Goal: Information Seeking & Learning: Check status

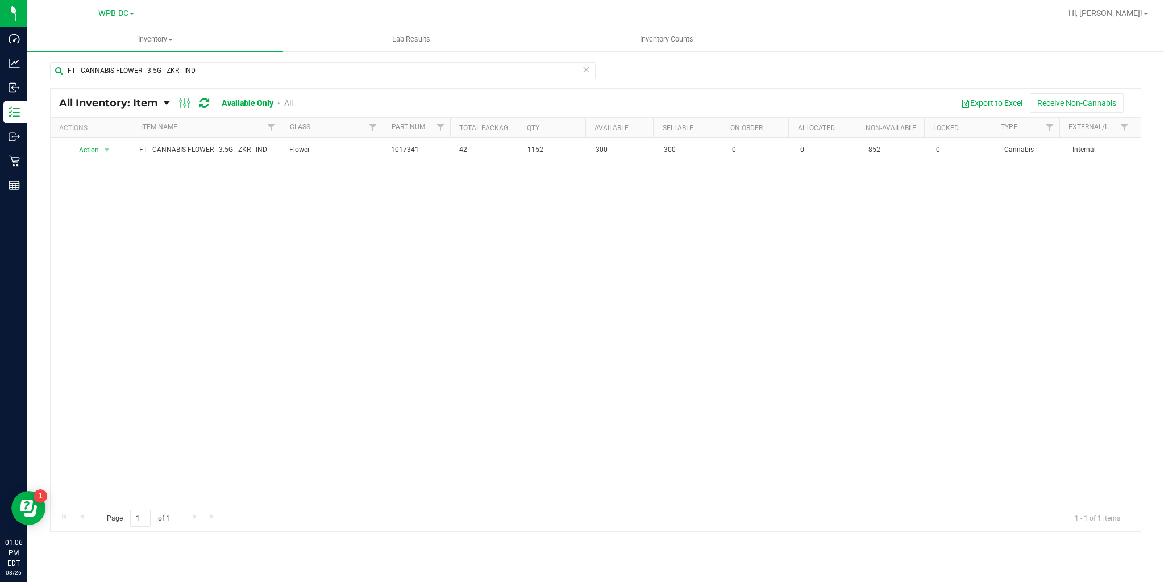
click at [201, 102] on icon at bounding box center [205, 102] width 10 height 11
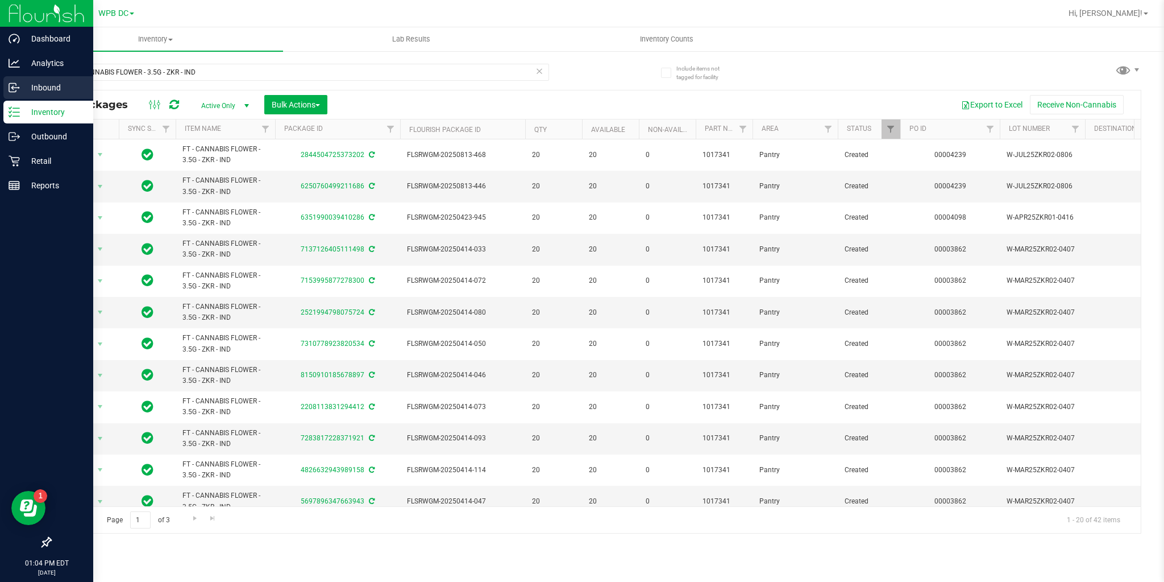
click at [26, 92] on p "Inbound" at bounding box center [54, 88] width 68 height 14
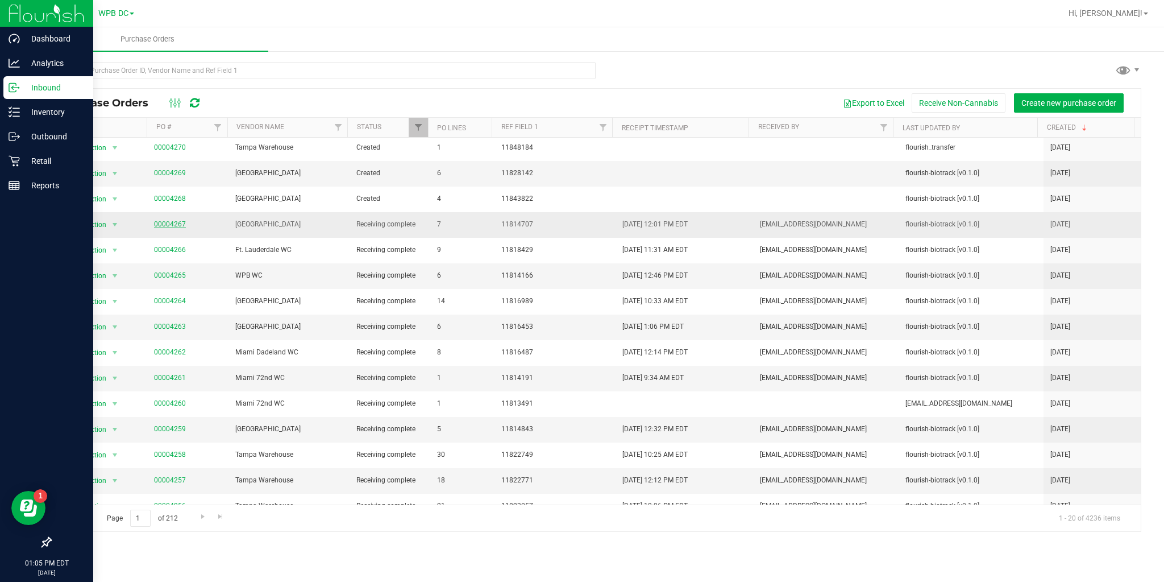
scroll to position [142, 0]
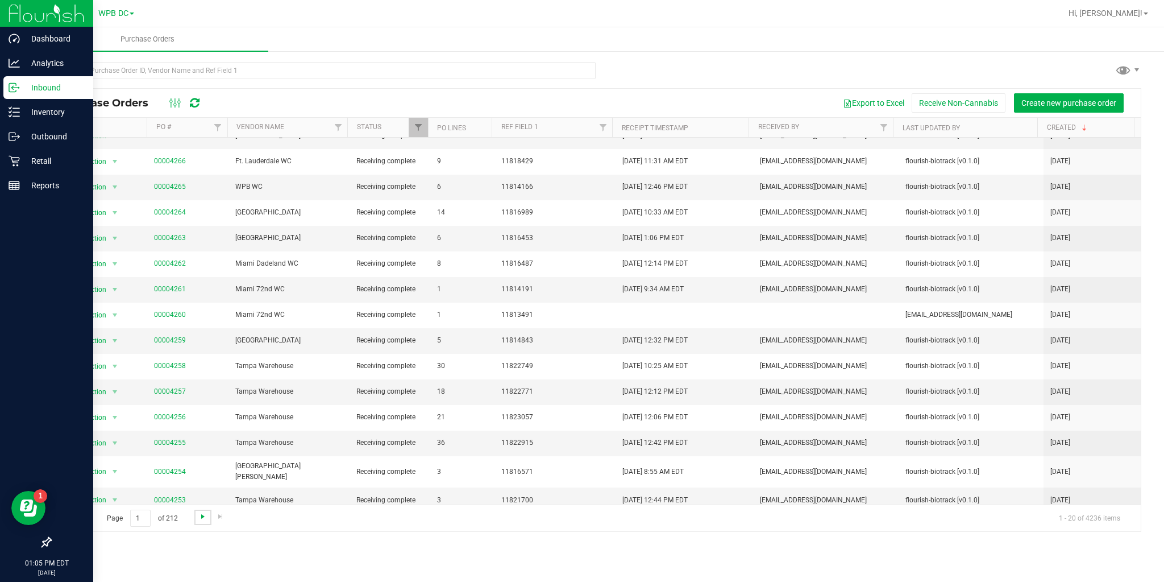
click at [201, 512] on span "Go to the next page" at bounding box center [202, 516] width 9 height 9
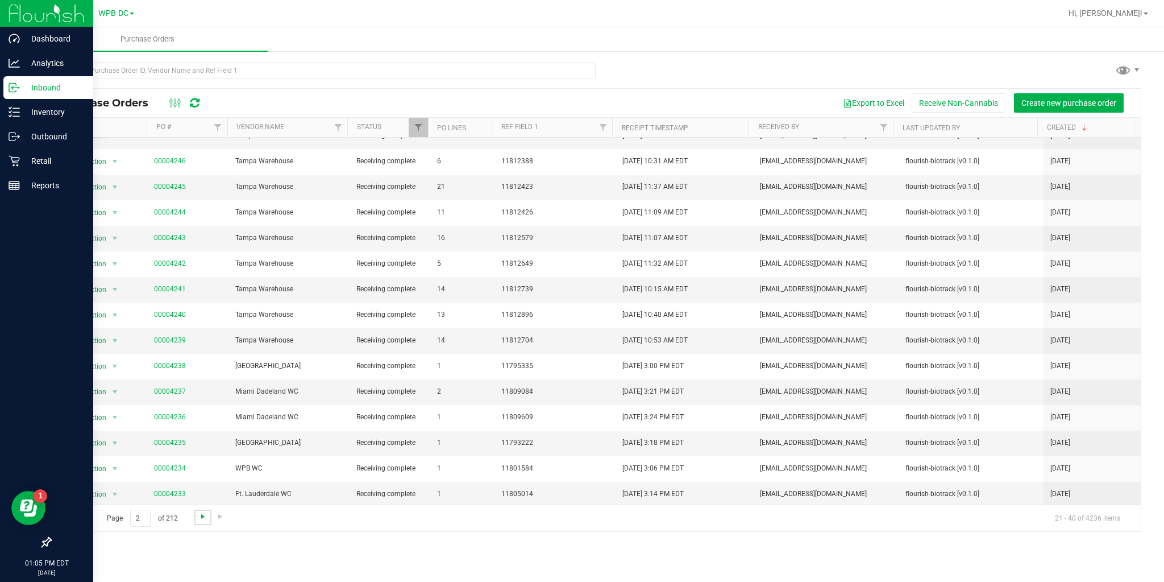
scroll to position [0, 0]
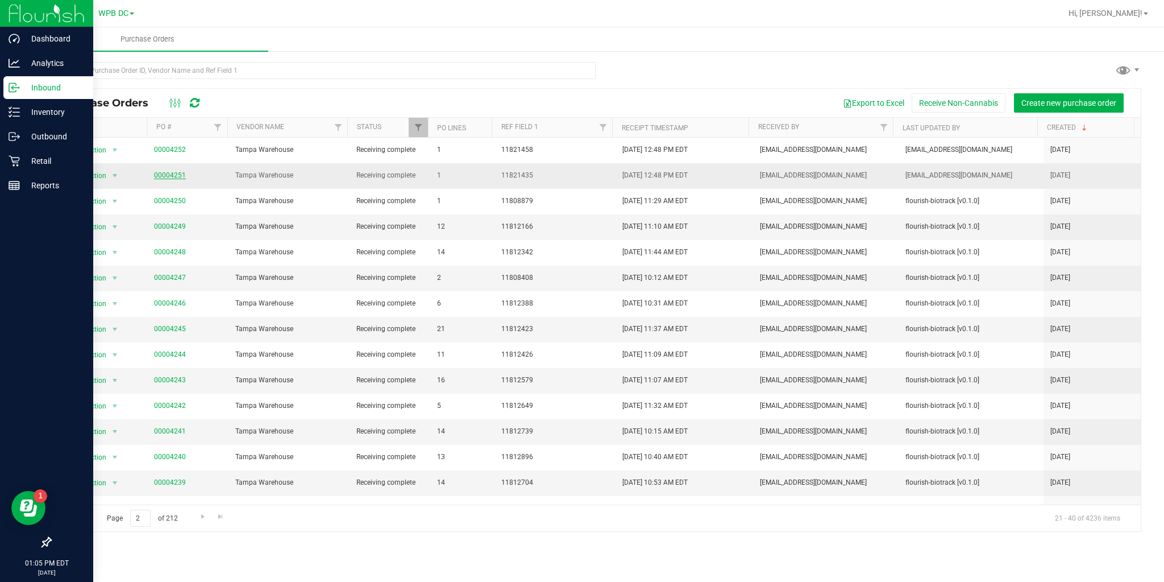
click at [171, 175] on link "00004251" at bounding box center [170, 175] width 32 height 8
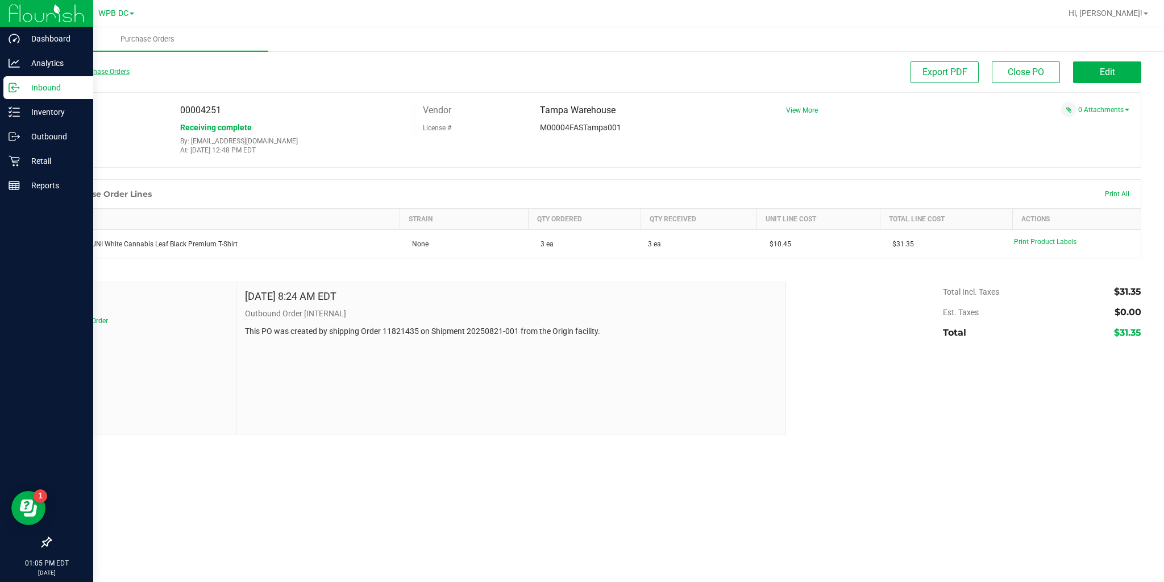
click at [95, 72] on link "Back to Purchase Orders" at bounding box center [90, 72] width 80 height 8
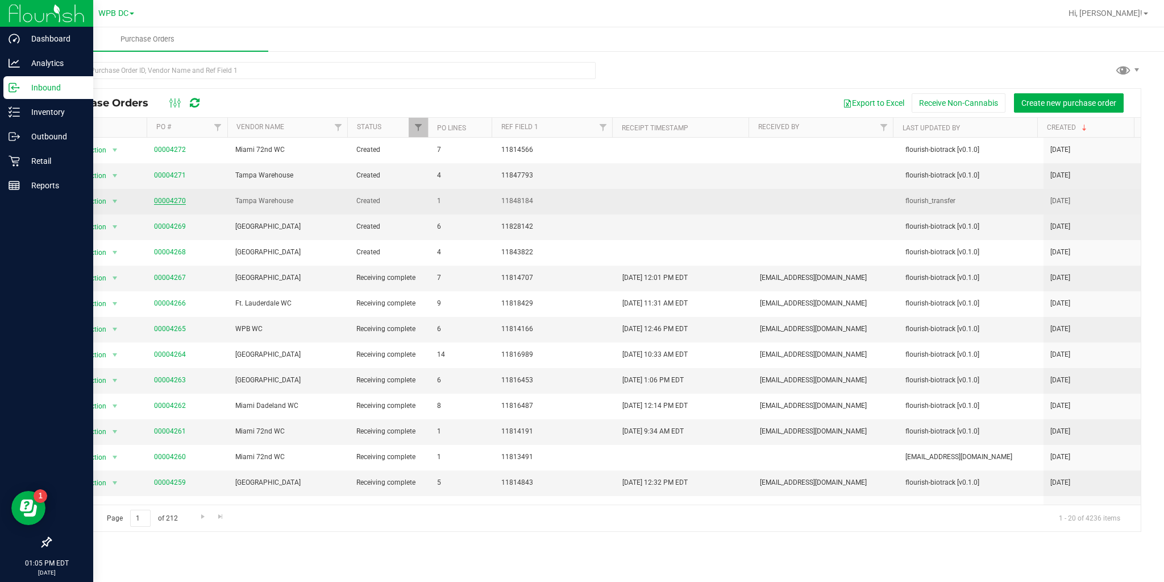
click at [155, 200] on link "00004270" at bounding box center [170, 201] width 32 height 8
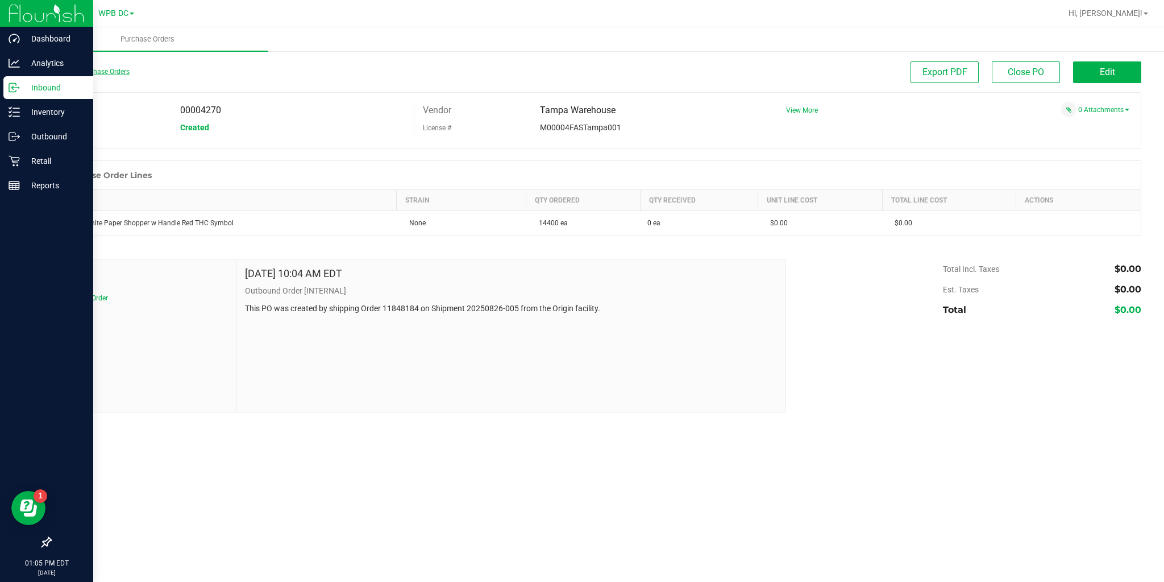
click at [93, 71] on link "Back to Purchase Orders" at bounding box center [90, 72] width 80 height 8
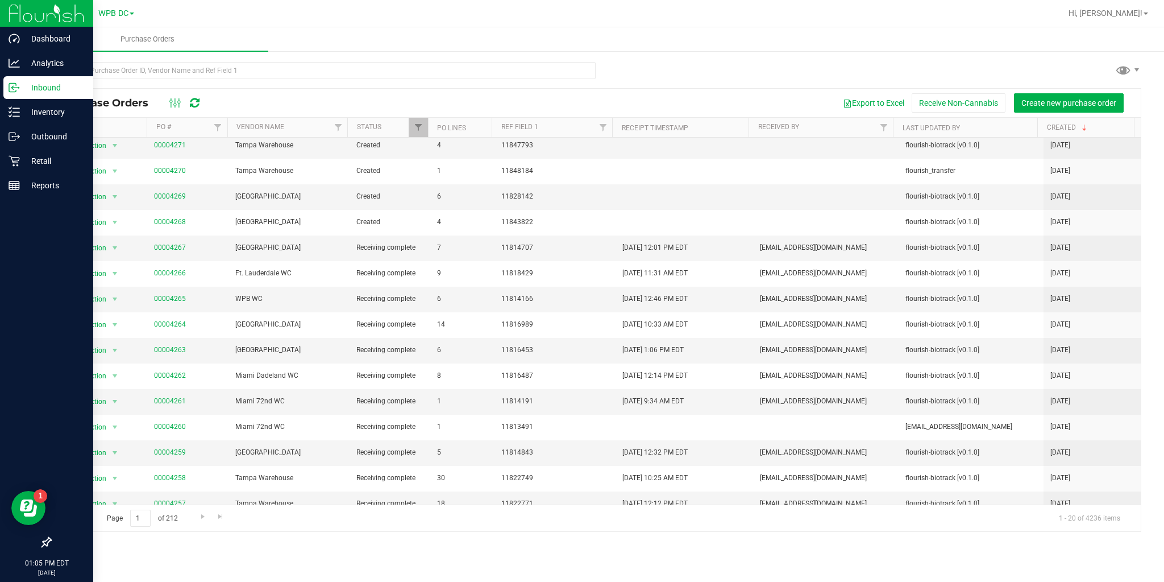
scroll to position [45, 0]
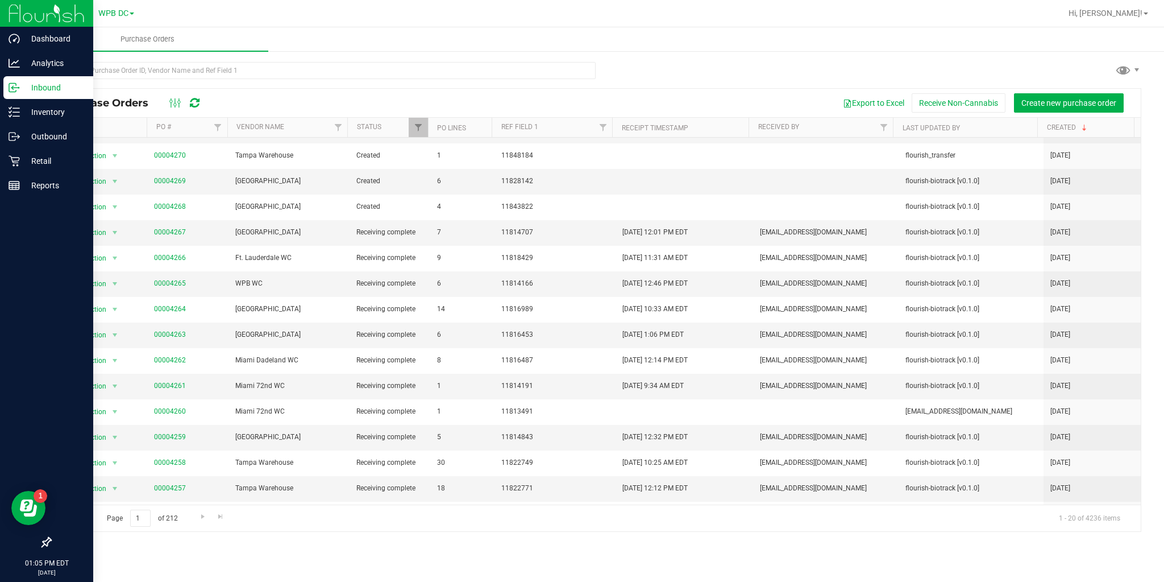
click at [198, 524] on div "Page 1 of 212 1 - 20 of 4236 items" at bounding box center [596, 517] width 1091 height 27
click at [198, 521] on link "Go to the next page" at bounding box center [202, 516] width 16 height 15
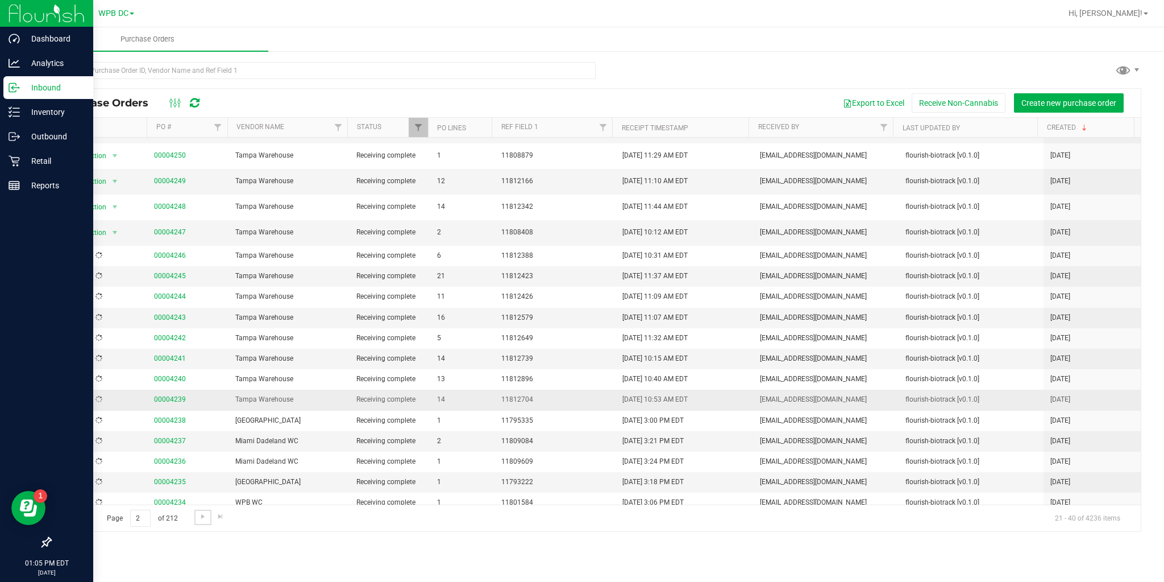
scroll to position [0, 0]
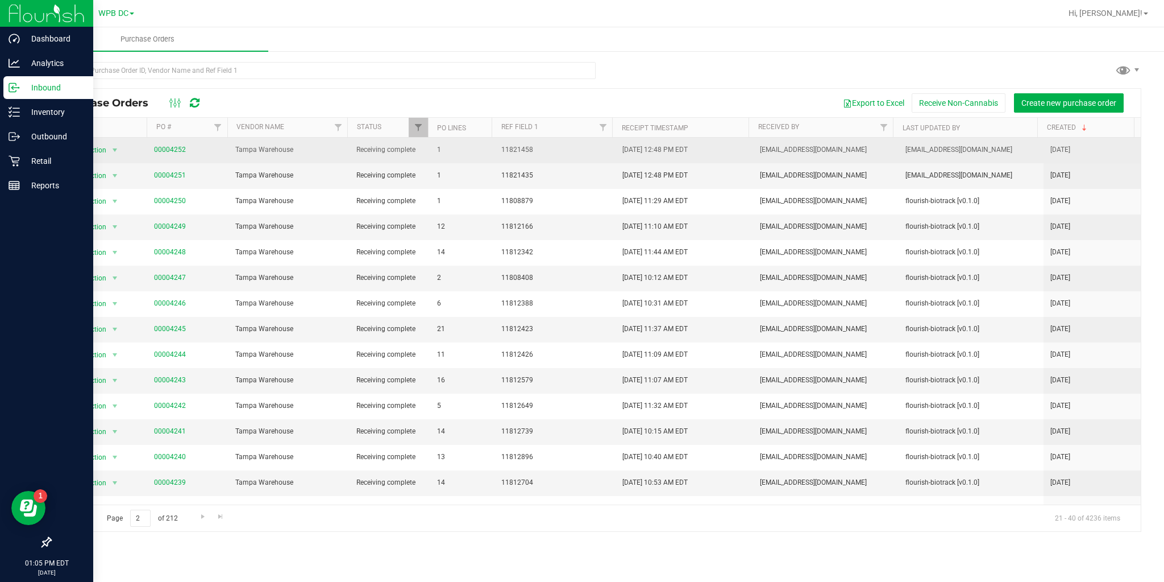
click at [260, 149] on span "Tampa Warehouse" at bounding box center [288, 149] width 107 height 11
click at [172, 146] on link "00004252" at bounding box center [170, 150] width 32 height 8
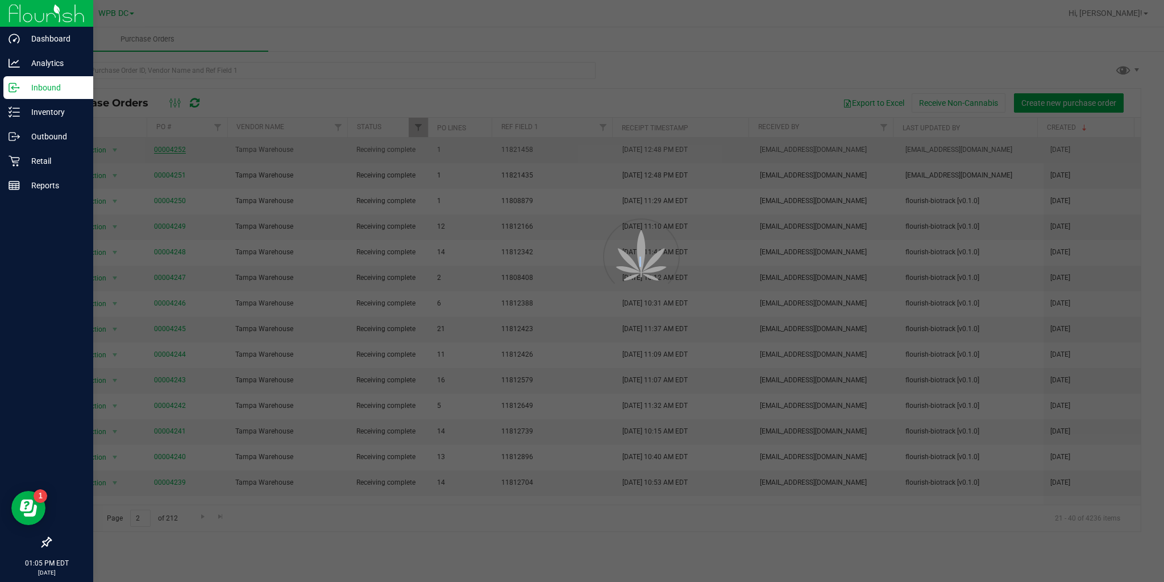
click at [172, 146] on div at bounding box center [582, 291] width 1164 height 582
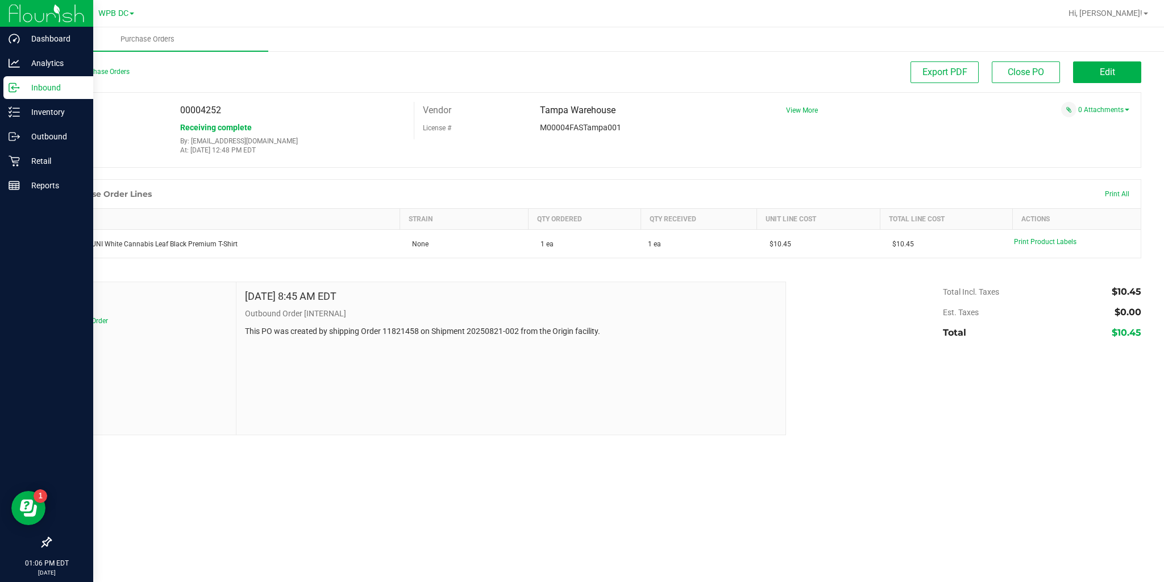
click at [13, 82] on icon at bounding box center [14, 87] width 11 height 11
